Goal: Task Accomplishment & Management: Use online tool/utility

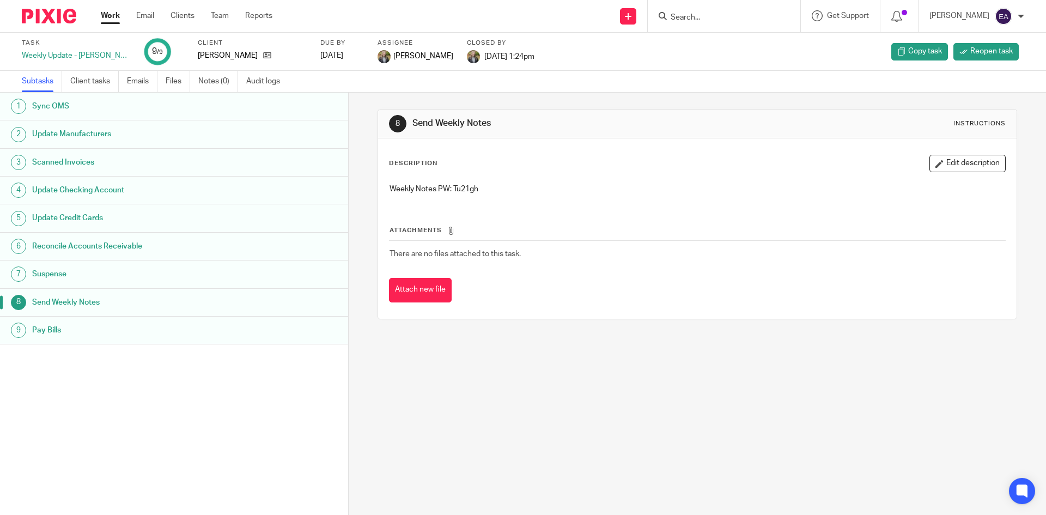
click at [734, 14] on input "Search" at bounding box center [718, 18] width 98 height 10
type input "beay"
click at [723, 31] on div "Beau champ, Callie" at bounding box center [735, 43] width 153 height 34
click at [722, 37] on link at bounding box center [734, 42] width 135 height 16
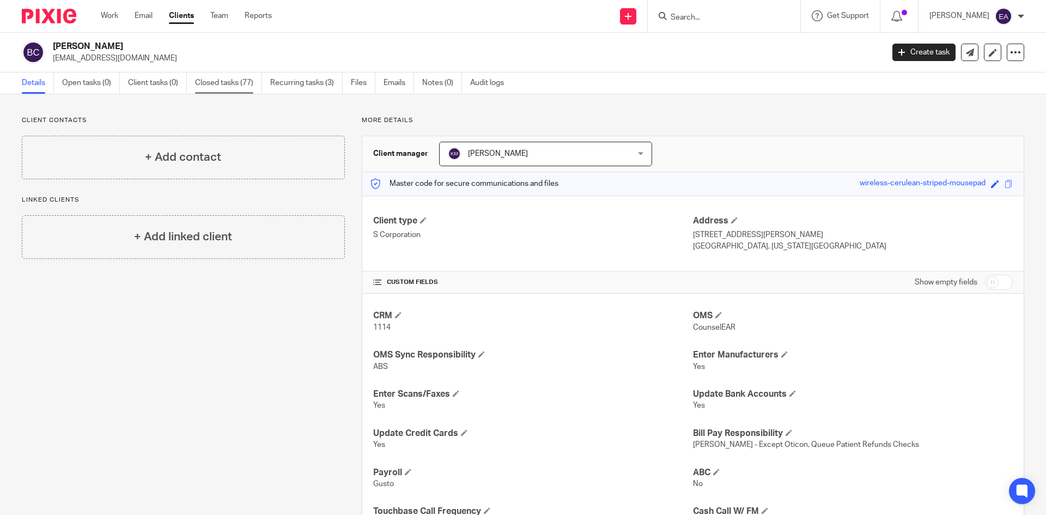
click at [239, 81] on link "Closed tasks (77)" at bounding box center [228, 82] width 67 height 21
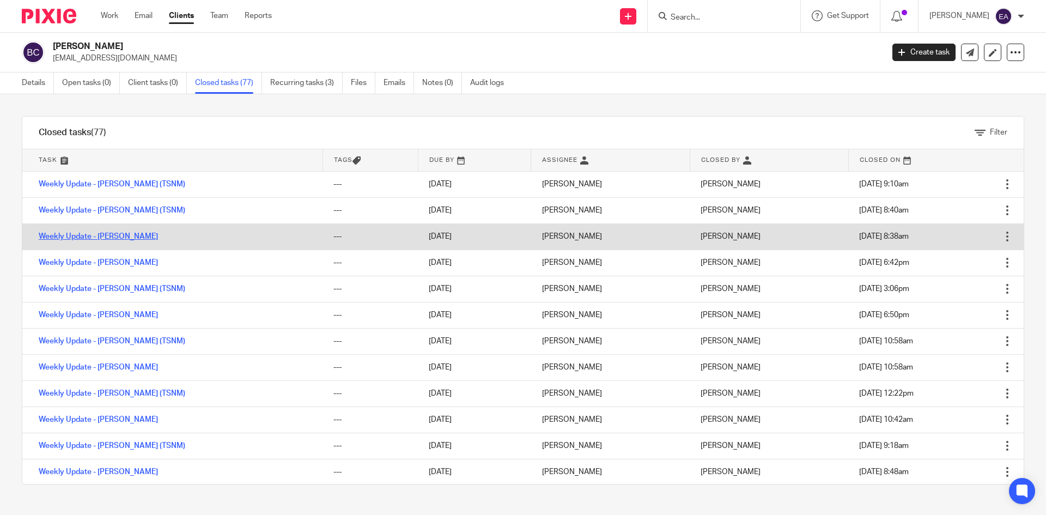
click at [124, 233] on link "Weekly Update - [PERSON_NAME]" at bounding box center [98, 237] width 119 height 8
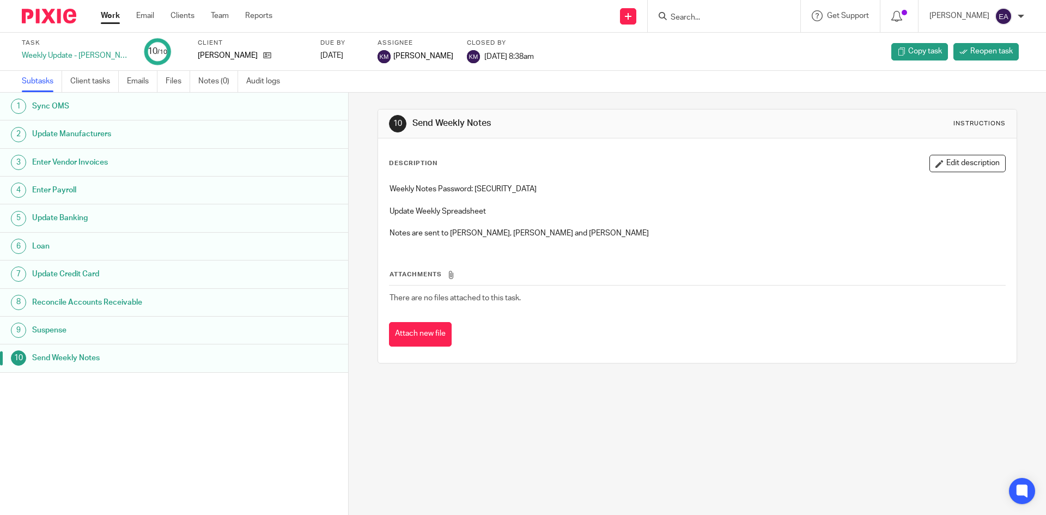
click at [70, 108] on h1 "Sync OMS" at bounding box center [134, 106] width 204 height 16
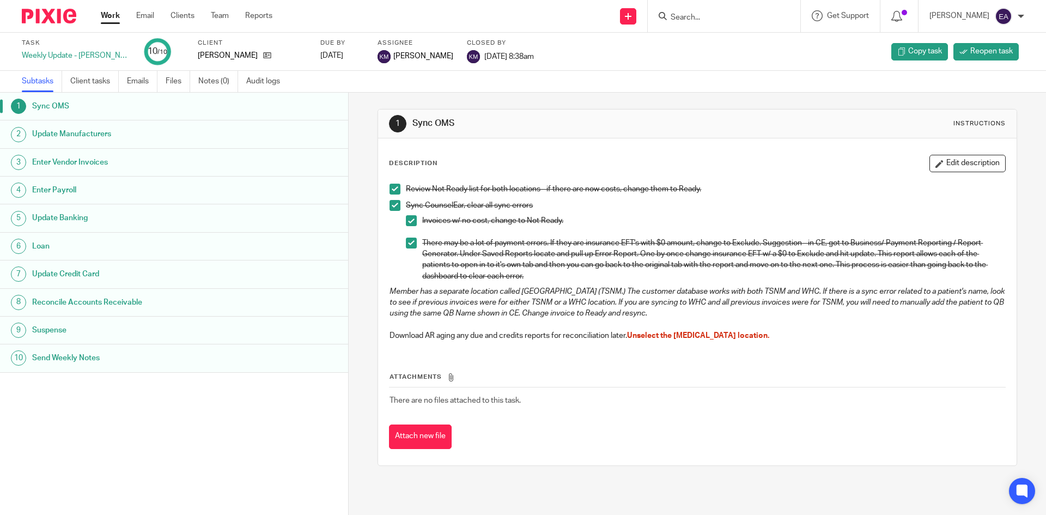
click at [41, 135] on h1 "Update Manufacturers" at bounding box center [134, 134] width 204 height 16
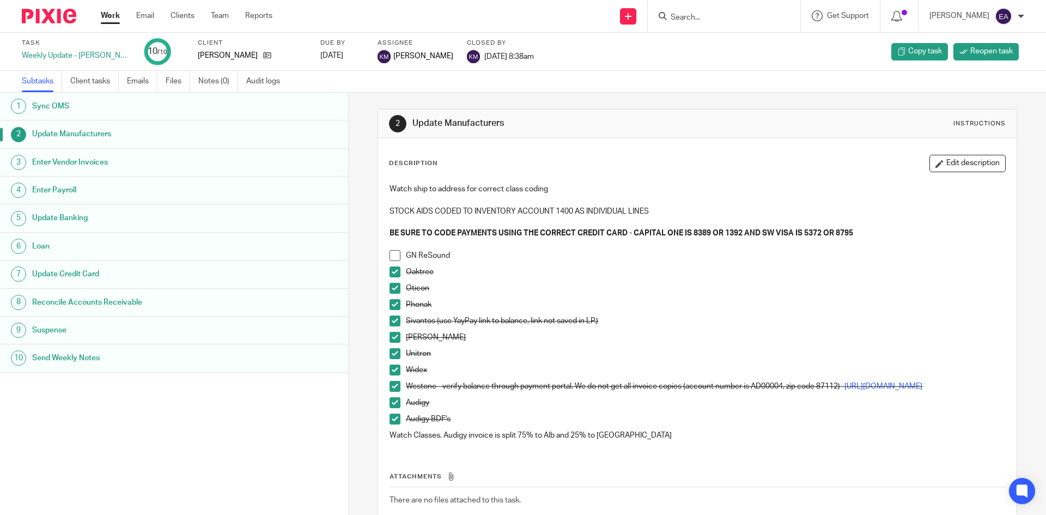
click at [389, 271] on span at bounding box center [394, 271] width 11 height 11
click at [392, 295] on li "Oticon" at bounding box center [696, 291] width 615 height 16
click at [390, 288] on span at bounding box center [394, 288] width 11 height 11
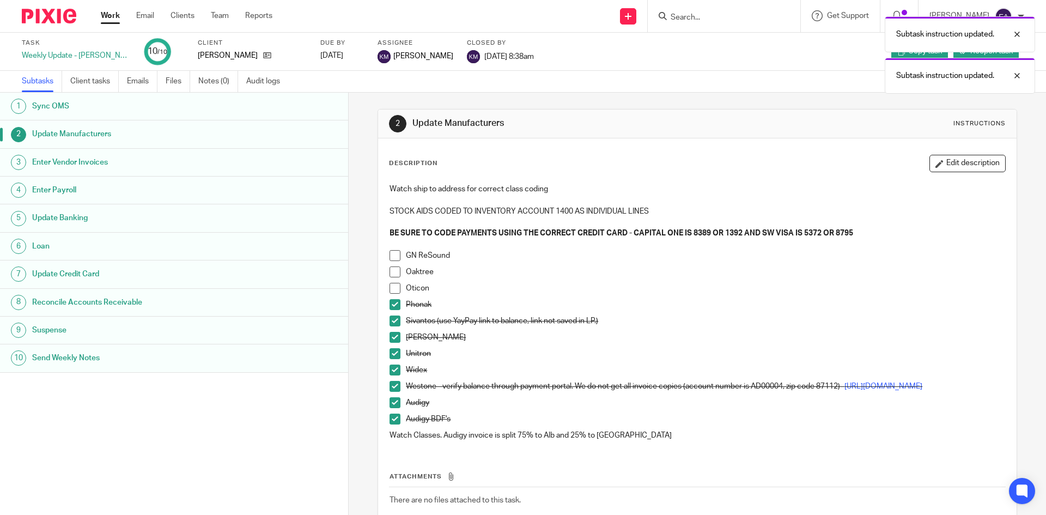
drag, startPoint x: 389, startPoint y: 302, endPoint x: 389, endPoint y: 317, distance: 14.7
click at [389, 303] on span at bounding box center [394, 304] width 11 height 11
click at [389, 319] on span at bounding box center [394, 320] width 11 height 11
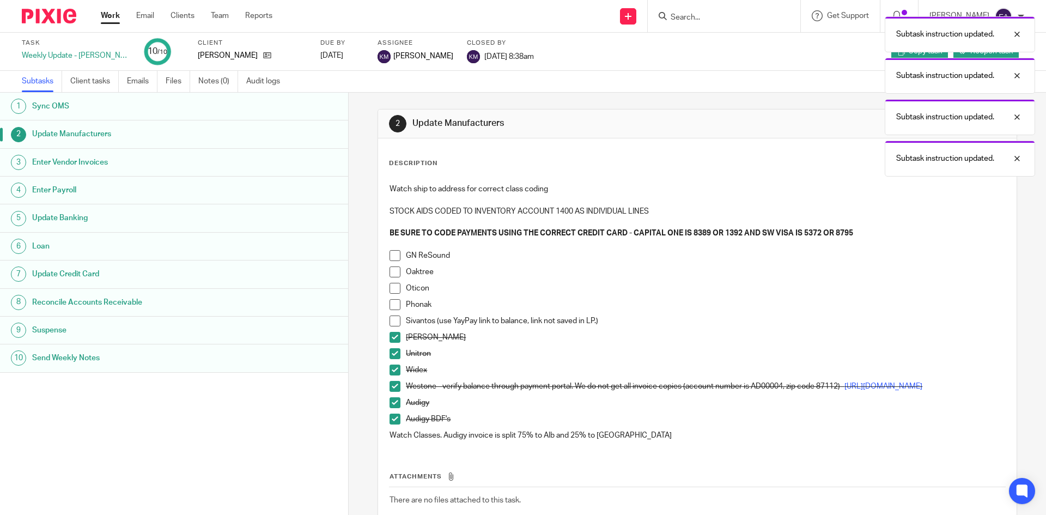
click at [390, 335] on span at bounding box center [394, 337] width 11 height 11
drag, startPoint x: 390, startPoint y: 352, endPoint x: 391, endPoint y: 358, distance: 6.0
click at [390, 353] on span at bounding box center [394, 353] width 11 height 11
drag, startPoint x: 392, startPoint y: 369, endPoint x: 394, endPoint y: 383, distance: 14.8
click at [392, 370] on span at bounding box center [394, 369] width 11 height 11
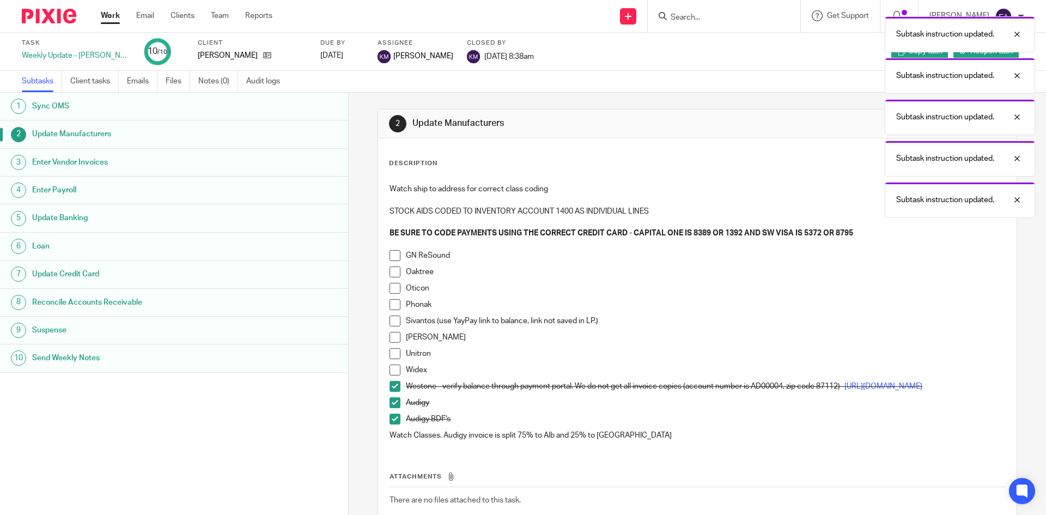
click at [394, 386] on span at bounding box center [394, 386] width 11 height 11
click at [389, 408] on span at bounding box center [394, 402] width 11 height 11
click at [392, 424] on span at bounding box center [394, 418] width 11 height 11
click at [392, 257] on span at bounding box center [394, 255] width 11 height 11
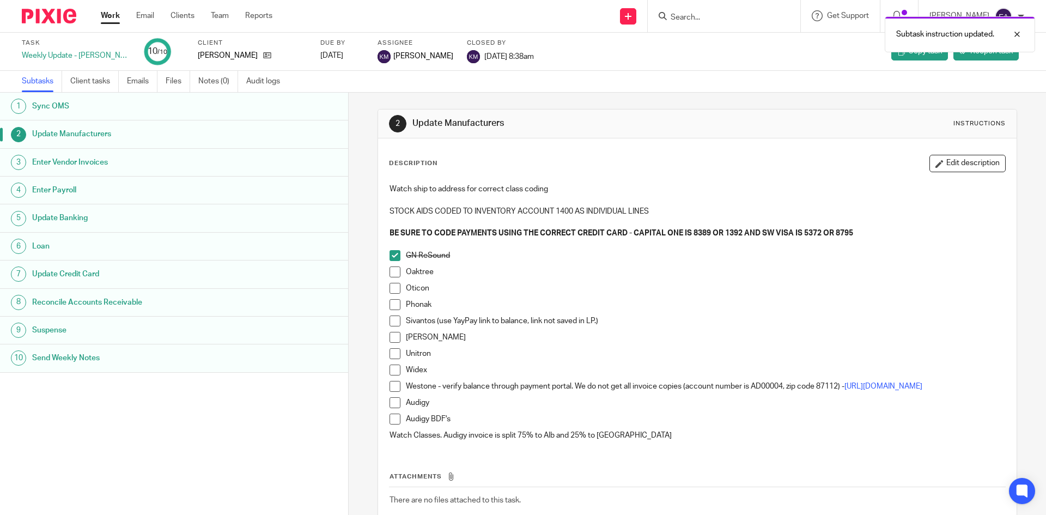
click at [393, 270] on span at bounding box center [394, 271] width 11 height 11
click at [389, 285] on span at bounding box center [394, 288] width 11 height 11
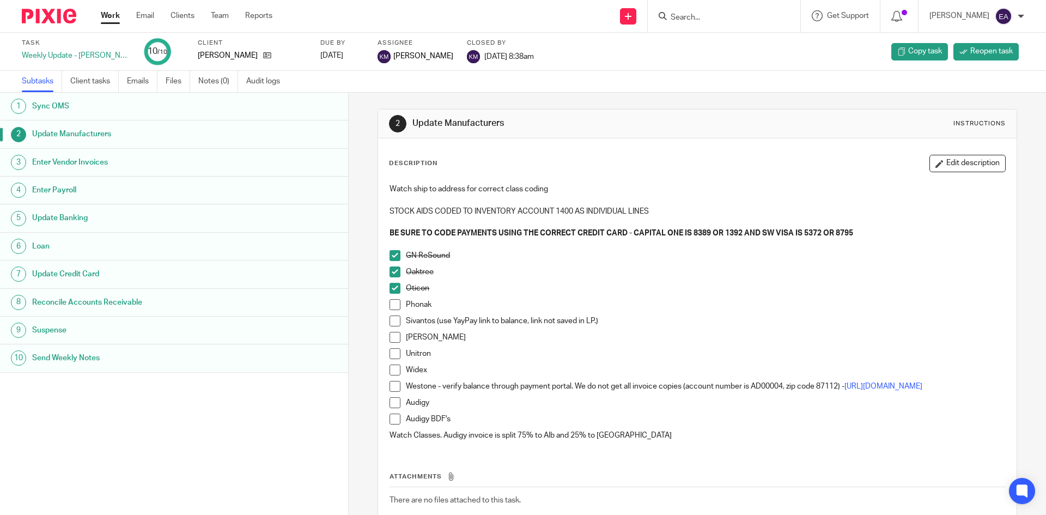
click at [390, 302] on span at bounding box center [394, 304] width 11 height 11
click at [389, 305] on span at bounding box center [394, 304] width 11 height 11
click at [391, 336] on span at bounding box center [394, 337] width 11 height 11
click at [394, 356] on span at bounding box center [394, 353] width 11 height 11
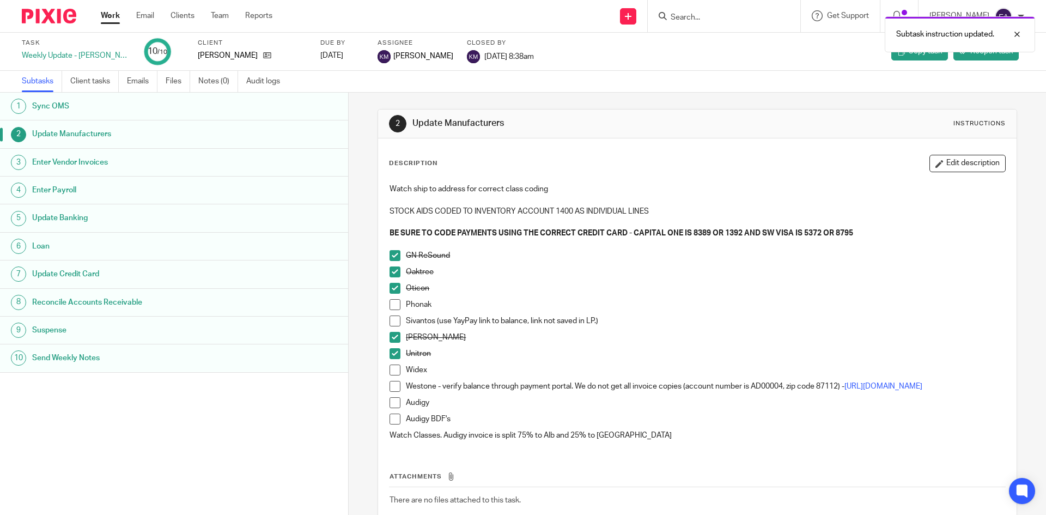
click at [393, 373] on span at bounding box center [394, 369] width 11 height 11
click at [844, 390] on link "https://53.billerdirectexpress.com/ebpp/WestoneLabs/Login/Index" at bounding box center [883, 386] width 78 height 8
click at [393, 388] on span at bounding box center [394, 386] width 11 height 11
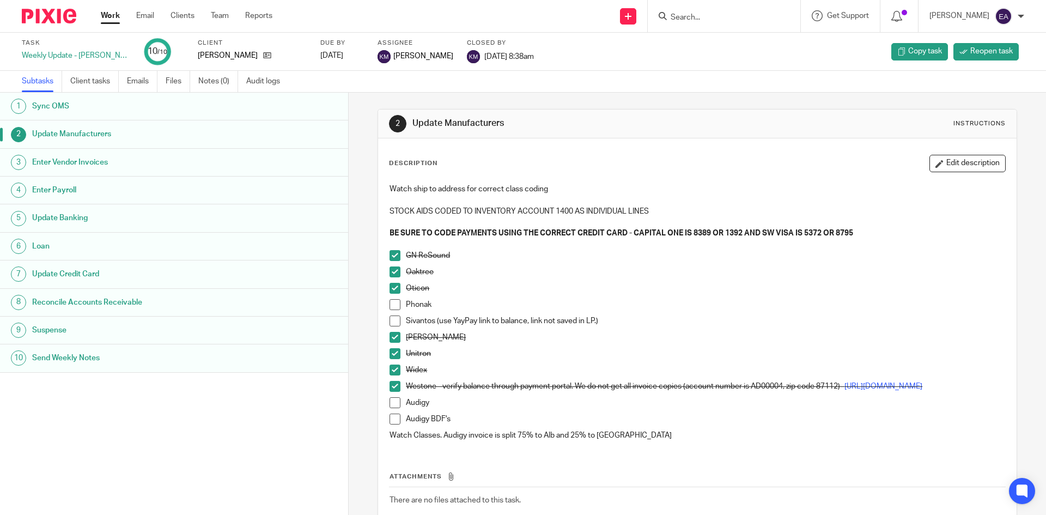
click at [391, 408] on span at bounding box center [394, 402] width 11 height 11
click at [390, 305] on span at bounding box center [394, 304] width 11 height 11
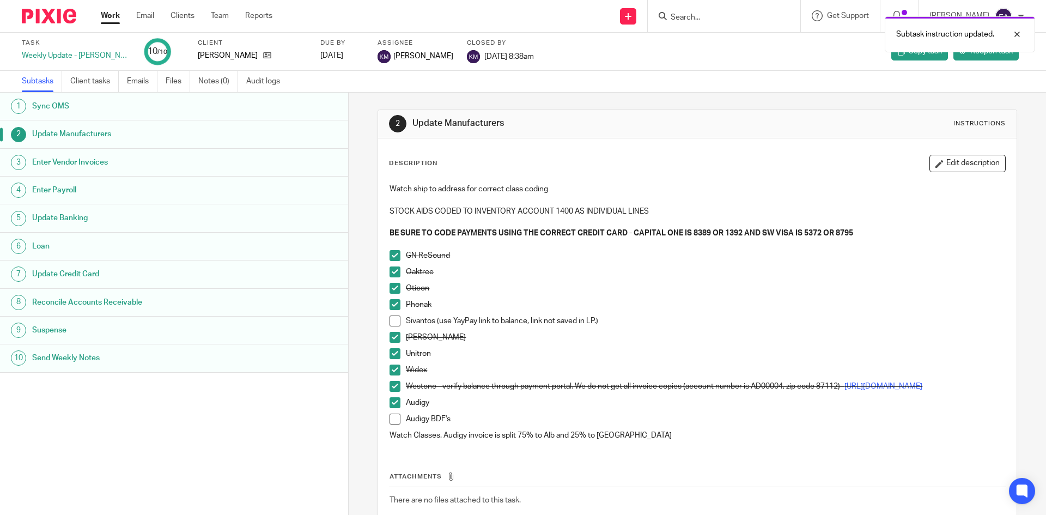
click at [393, 423] on span at bounding box center [394, 418] width 11 height 11
